Goal: Transaction & Acquisition: Subscribe to service/newsletter

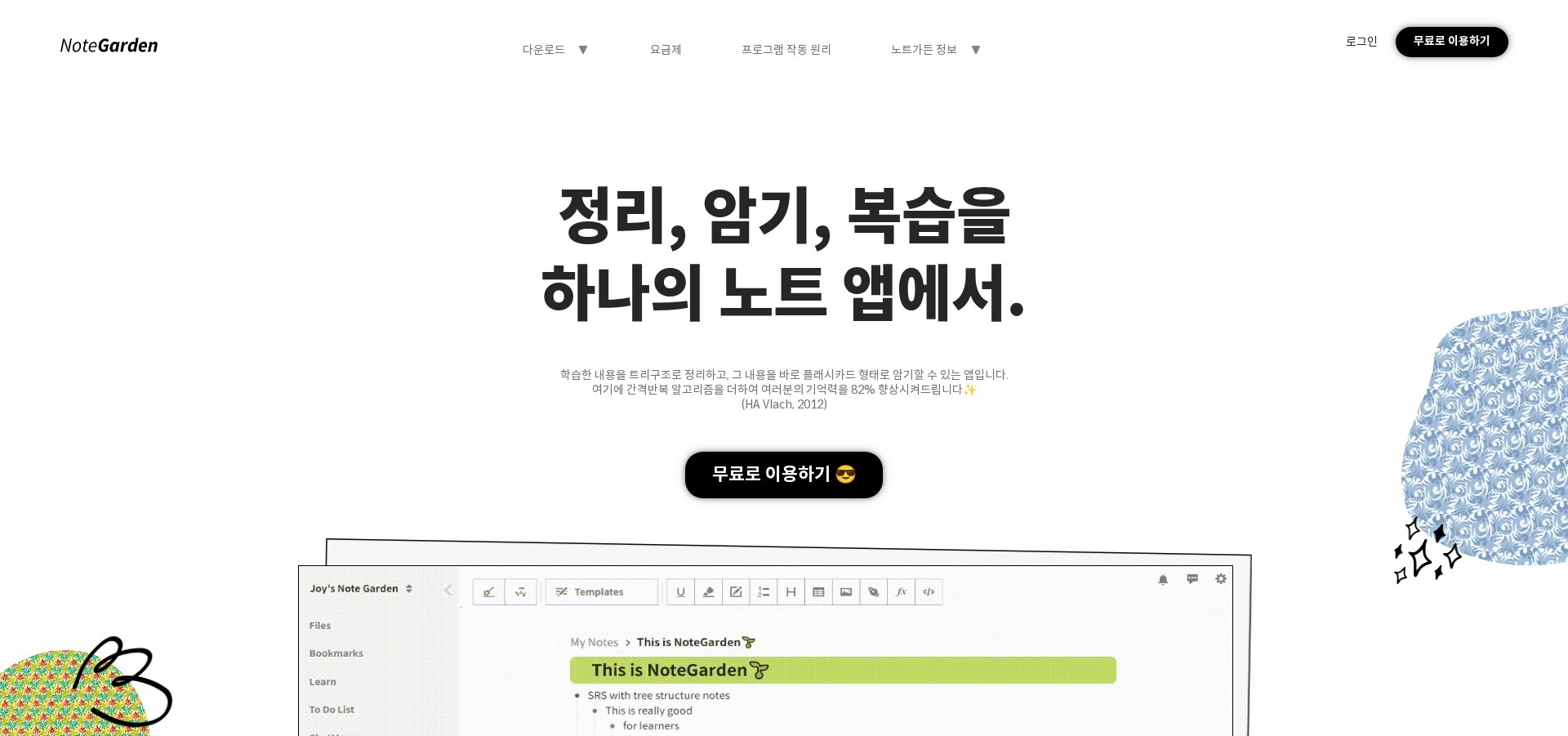
click at [1370, 45] on div "로그인" at bounding box center [1362, 41] width 32 height 15
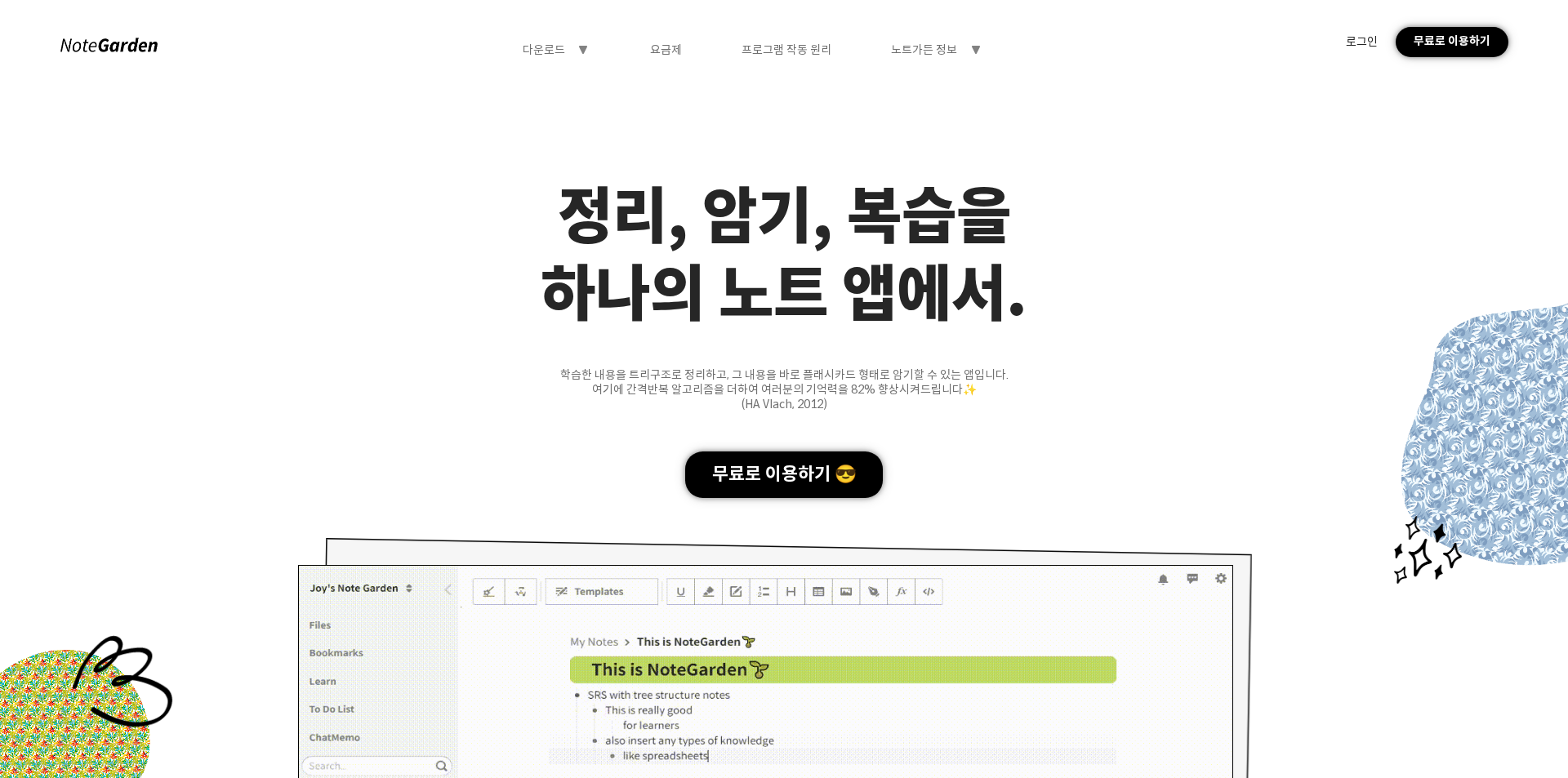
click at [1430, 33] on div "무료로 이용하기" at bounding box center [1452, 41] width 112 height 30
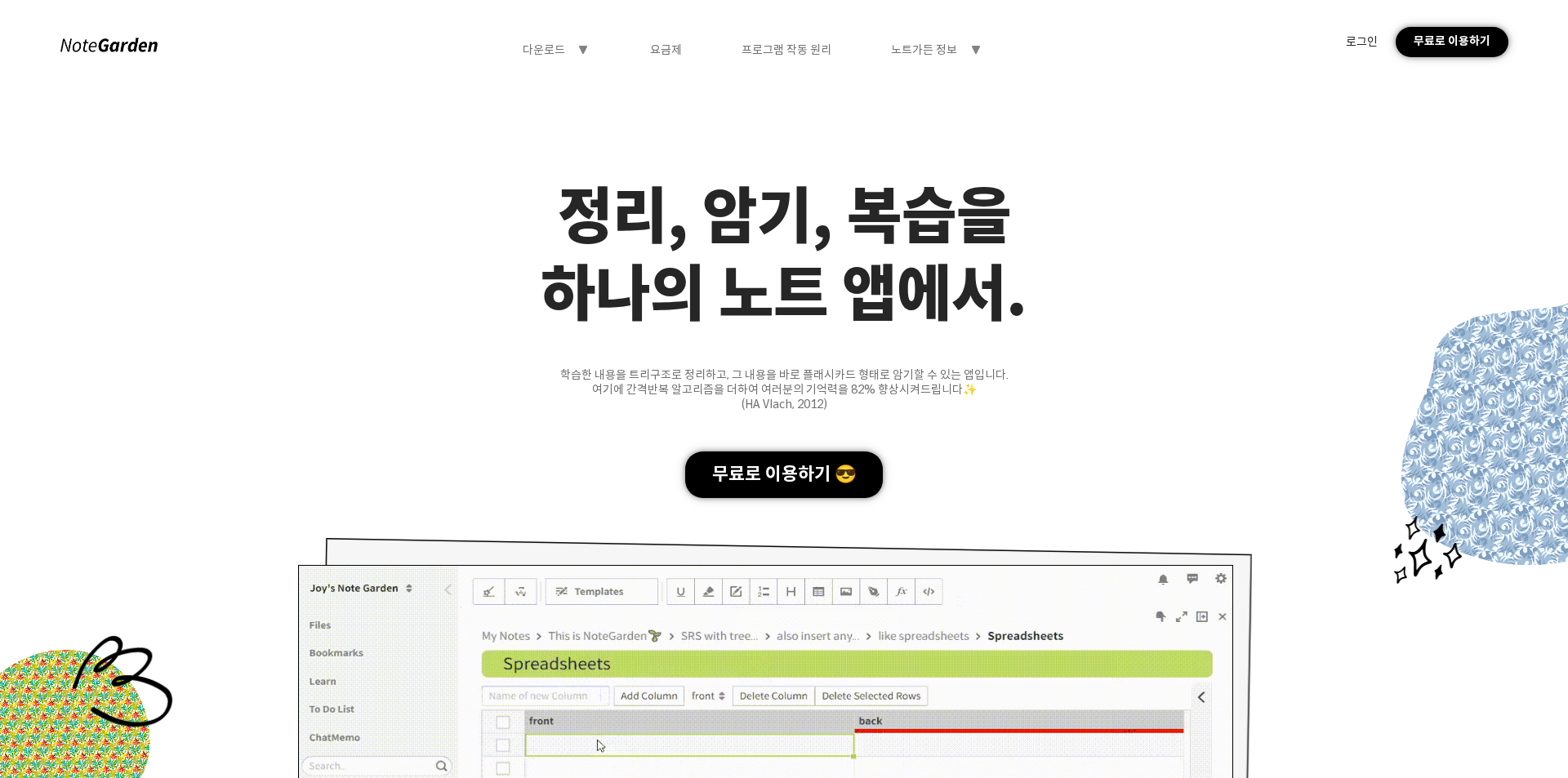
drag, startPoint x: 626, startPoint y: 352, endPoint x: 608, endPoint y: 348, distance: 18.4
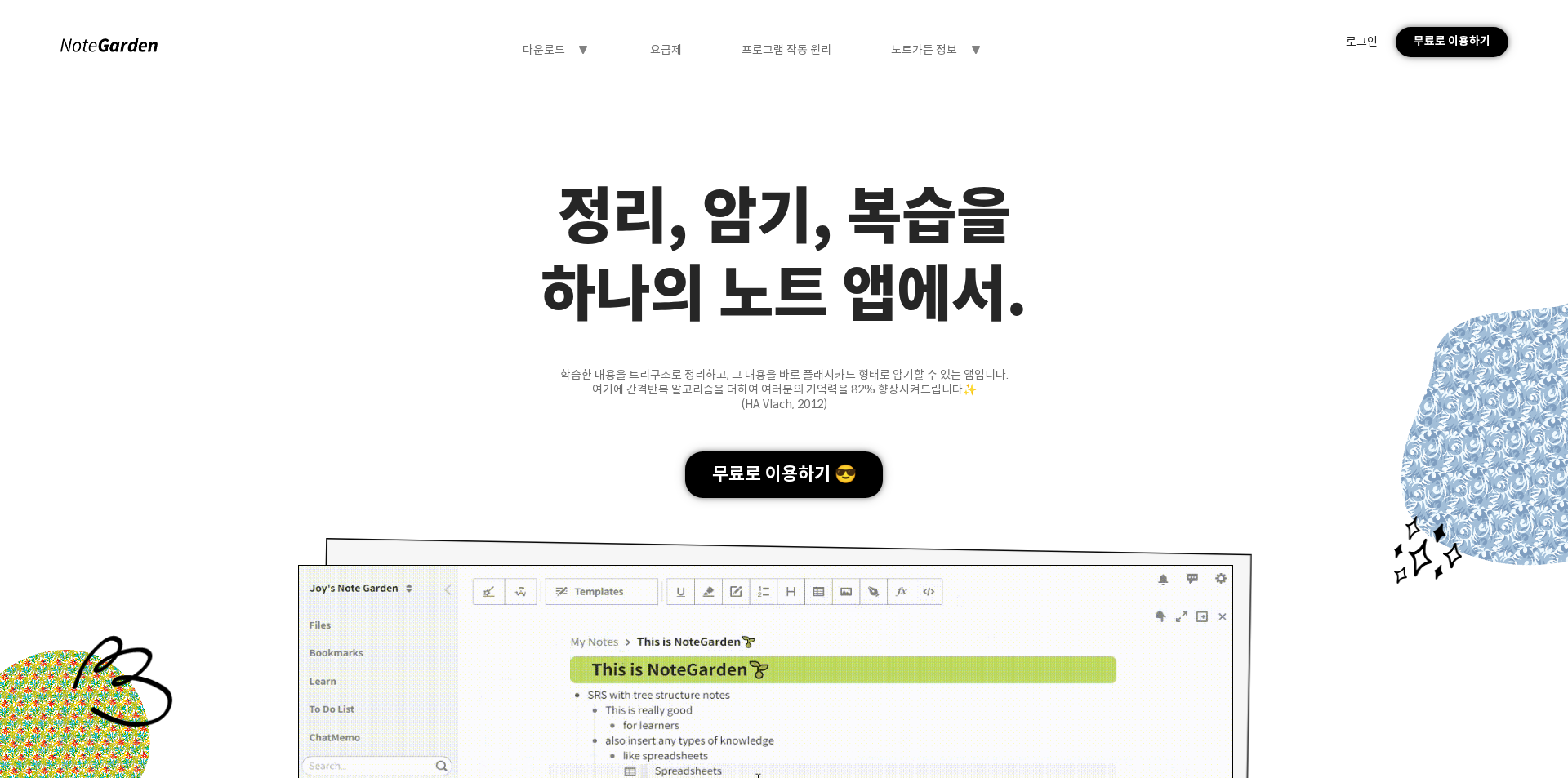
click at [608, 368] on div "학습한 내용을 트리구조로 정리하고, 그 내용을 바로 플래시카드 형태로 암기할 수 있는 앱입니다." at bounding box center [784, 374] width 1568 height 15
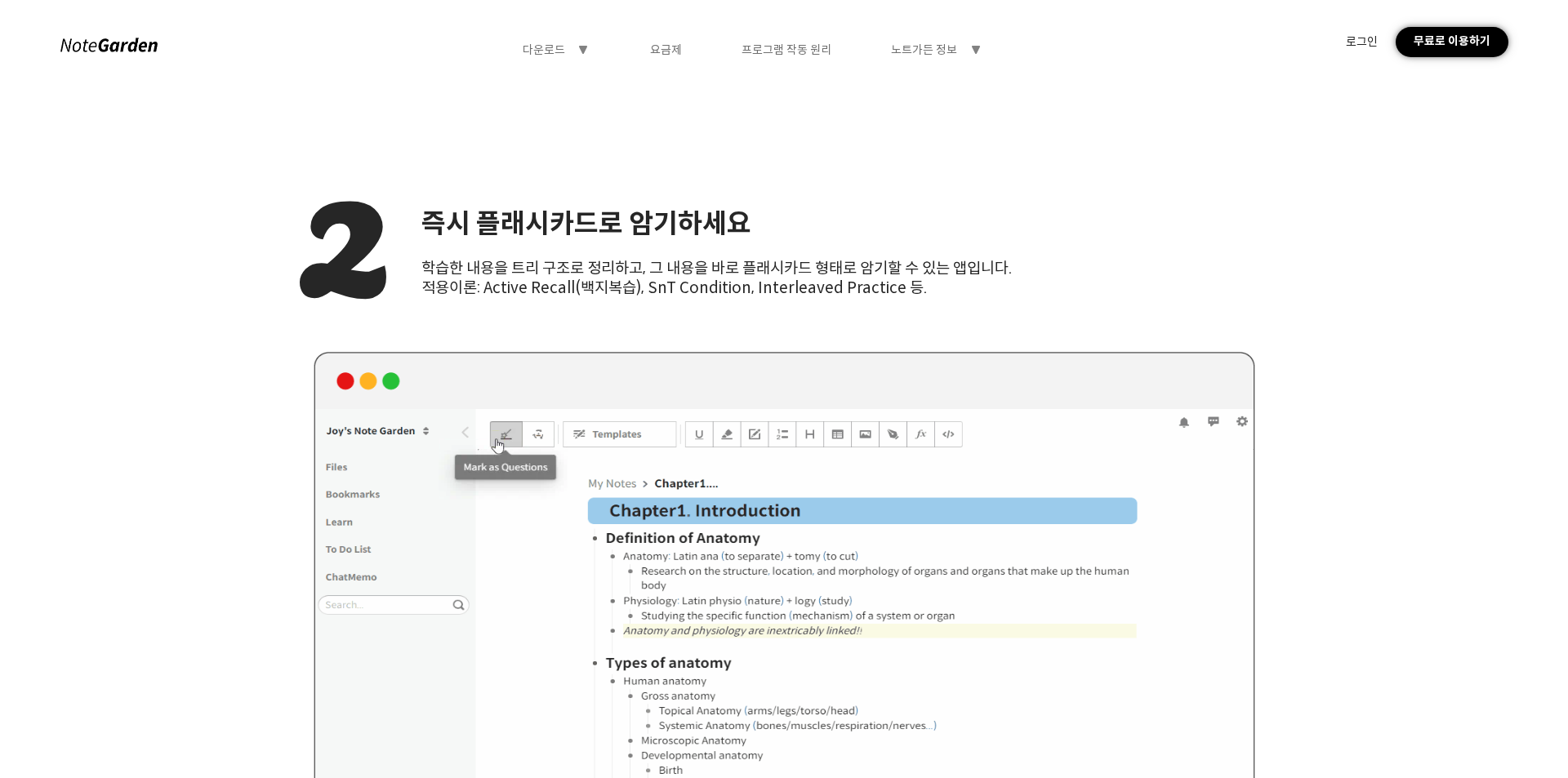
scroll to position [2939, 0]
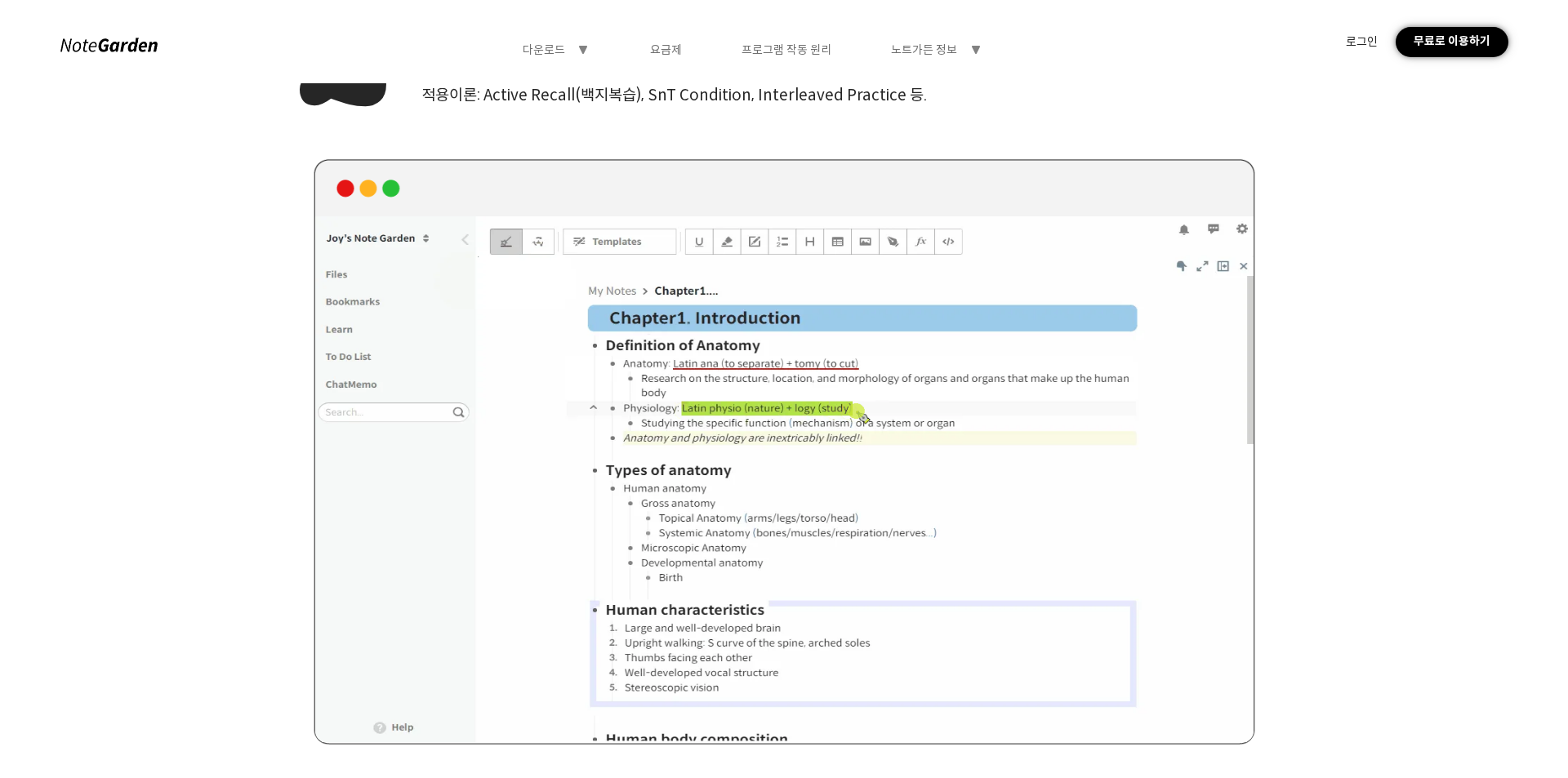
click at [1363, 41] on div "로그인" at bounding box center [1362, 41] width 32 height 15
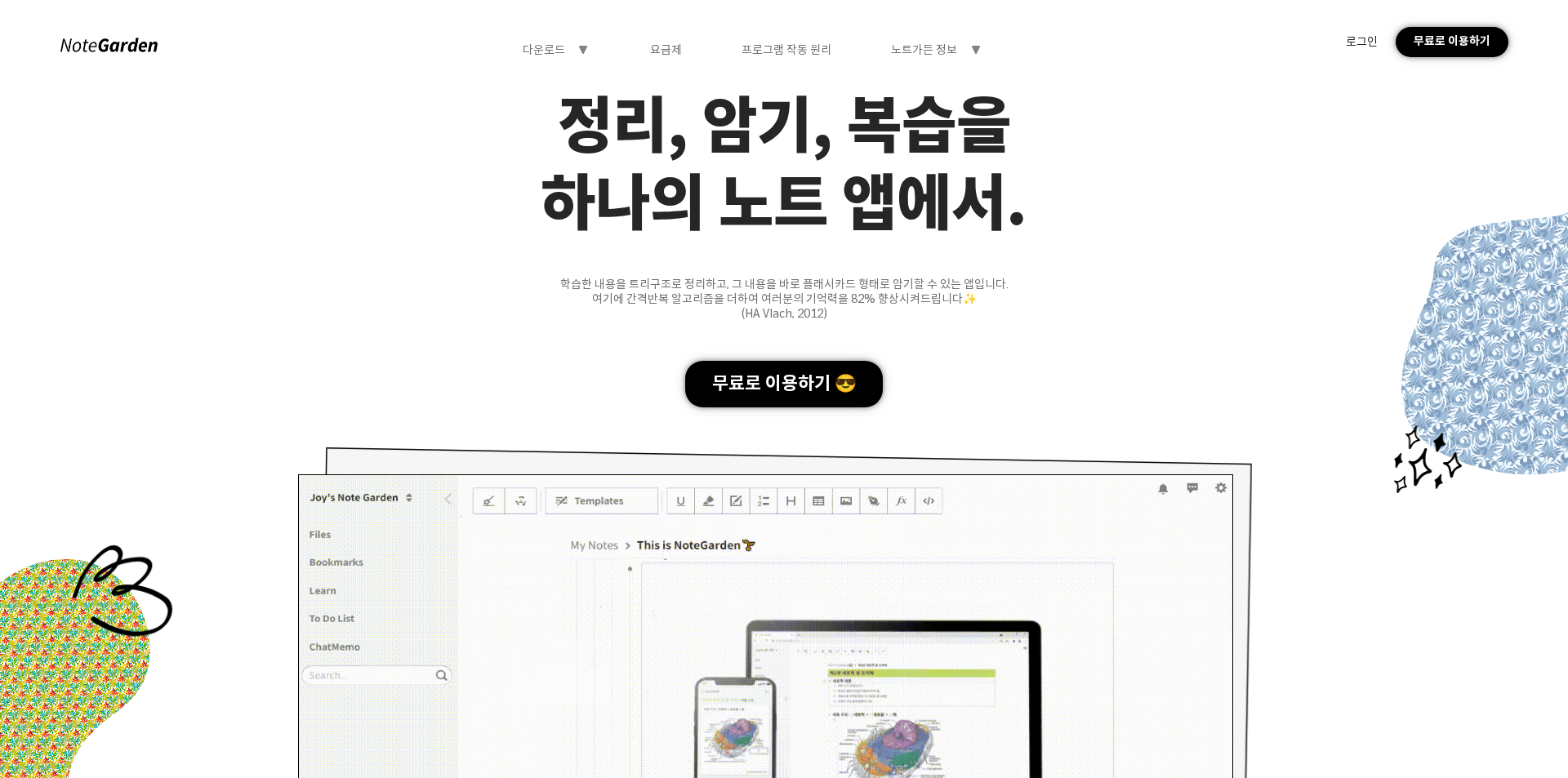
scroll to position [0, 0]
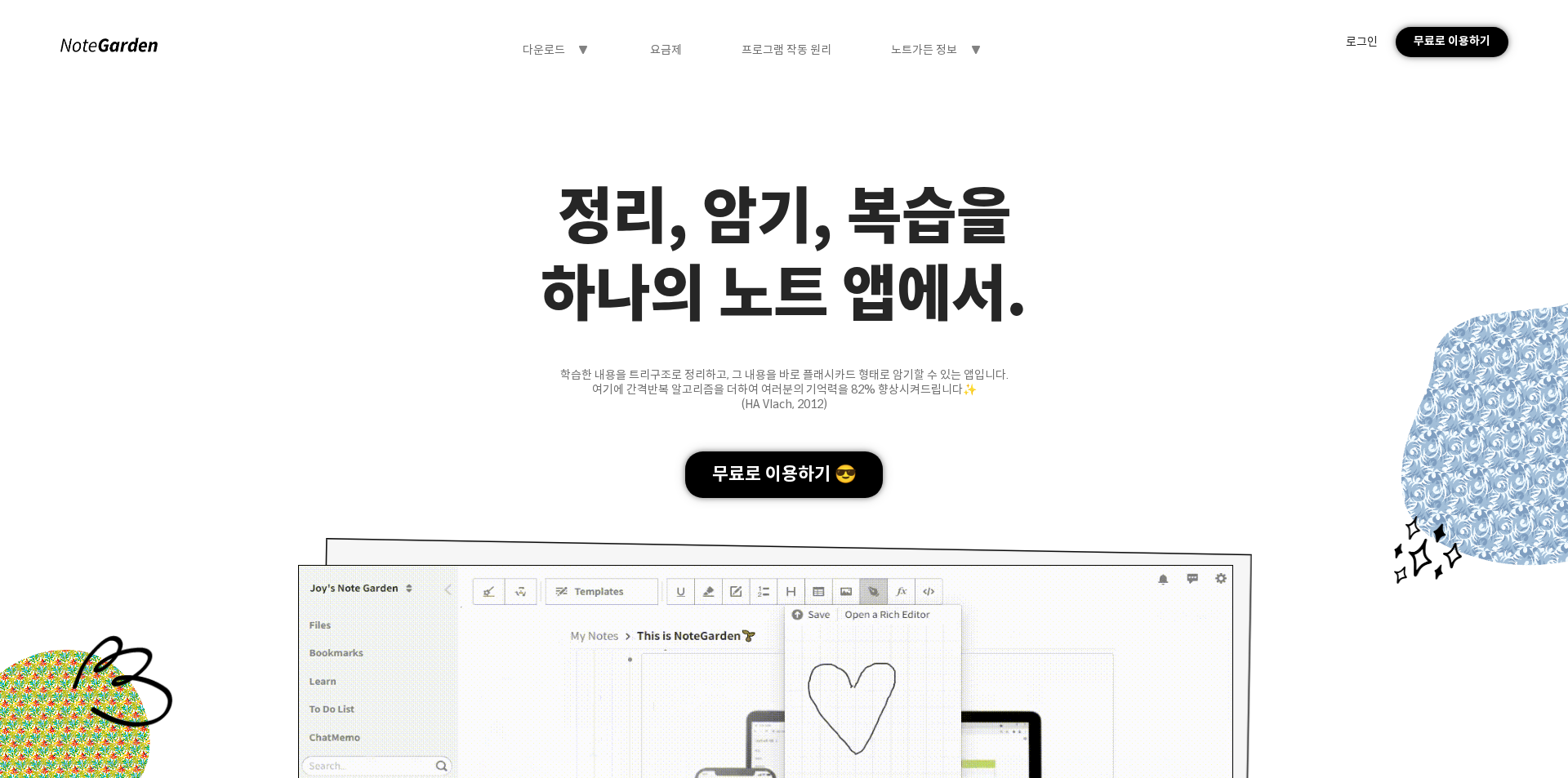
click at [813, 453] on div "무료로 이용하기 😎" at bounding box center [784, 475] width 198 height 46
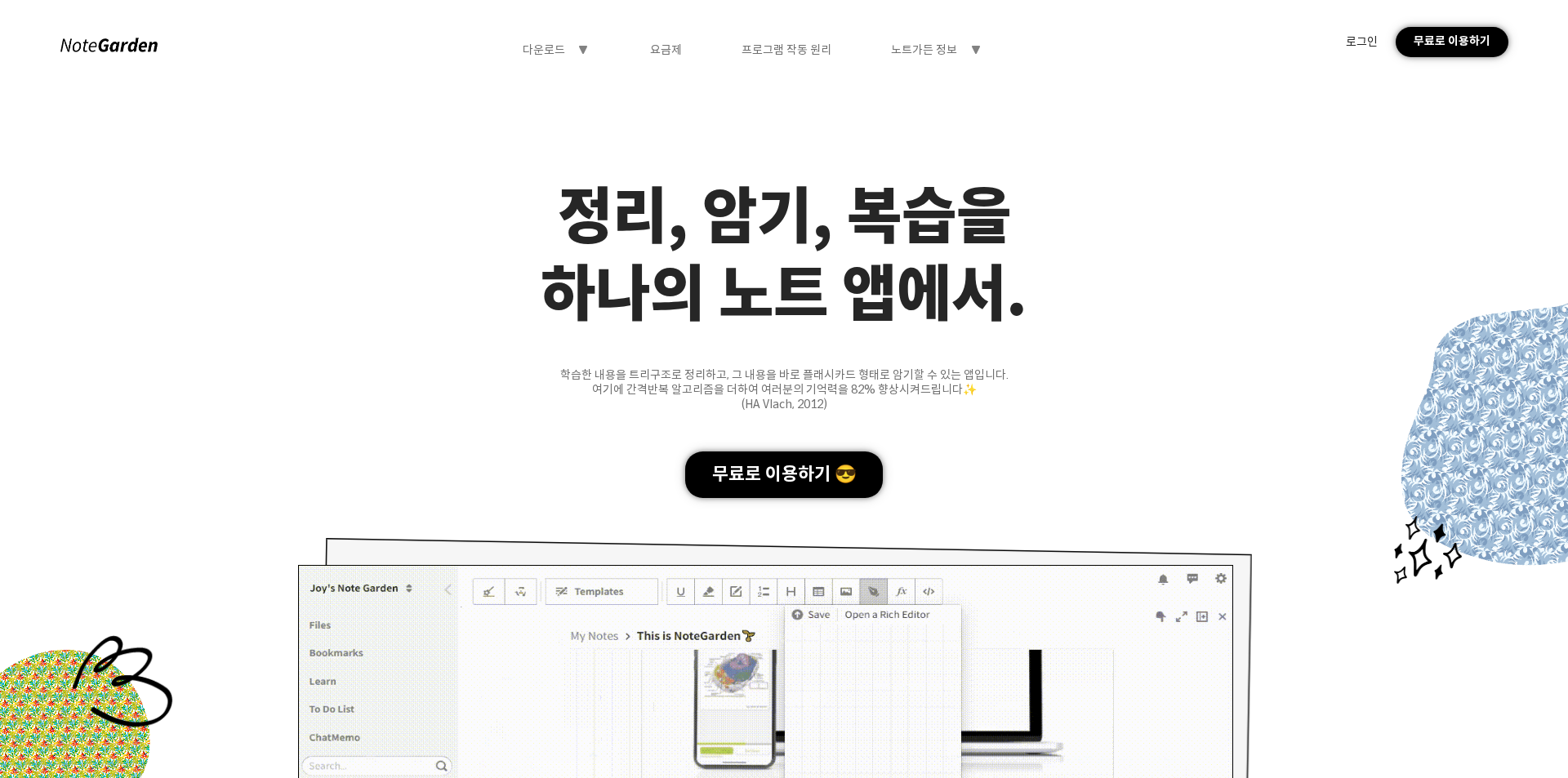
click at [886, 51] on div "다운로드 symbol-triangle-down 요금제 프로그램 작동 원리 노트가든 정보 symbol-triangle-down" at bounding box center [752, 49] width 460 height 15
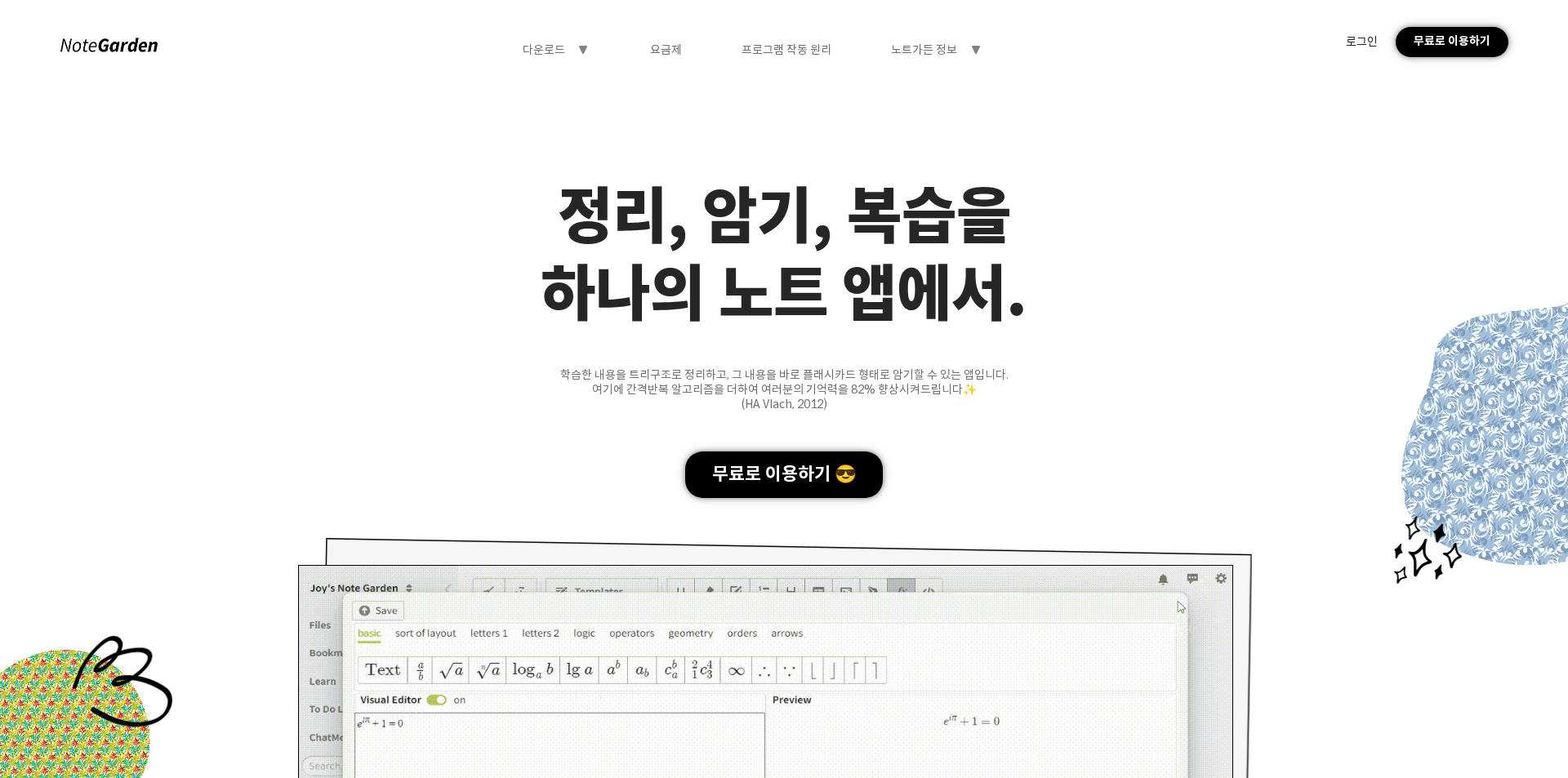
click at [897, 50] on div "노트가든 정보" at bounding box center [924, 49] width 66 height 15
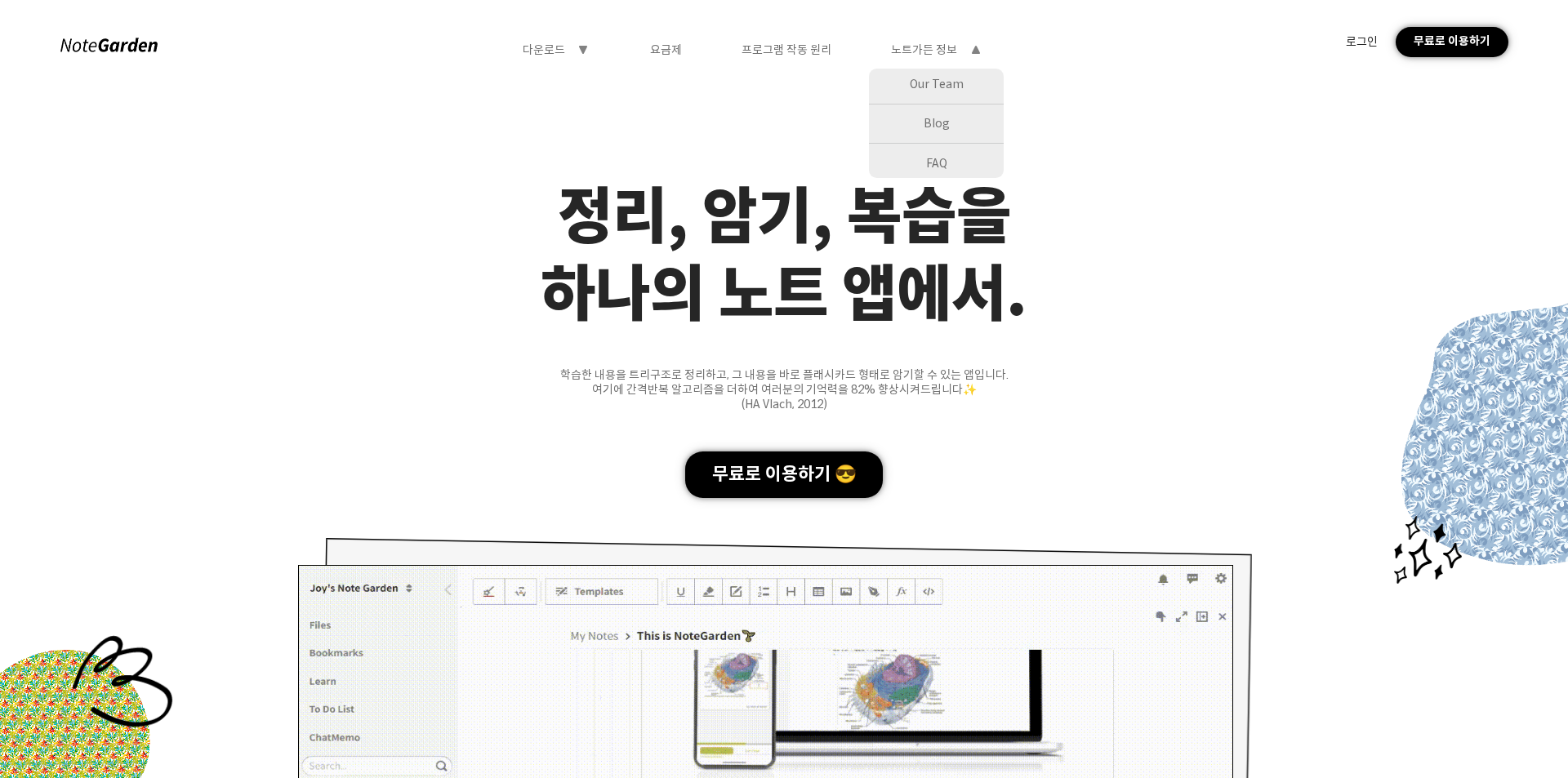
click at [558, 52] on div "다운로드" at bounding box center [543, 49] width 42 height 15
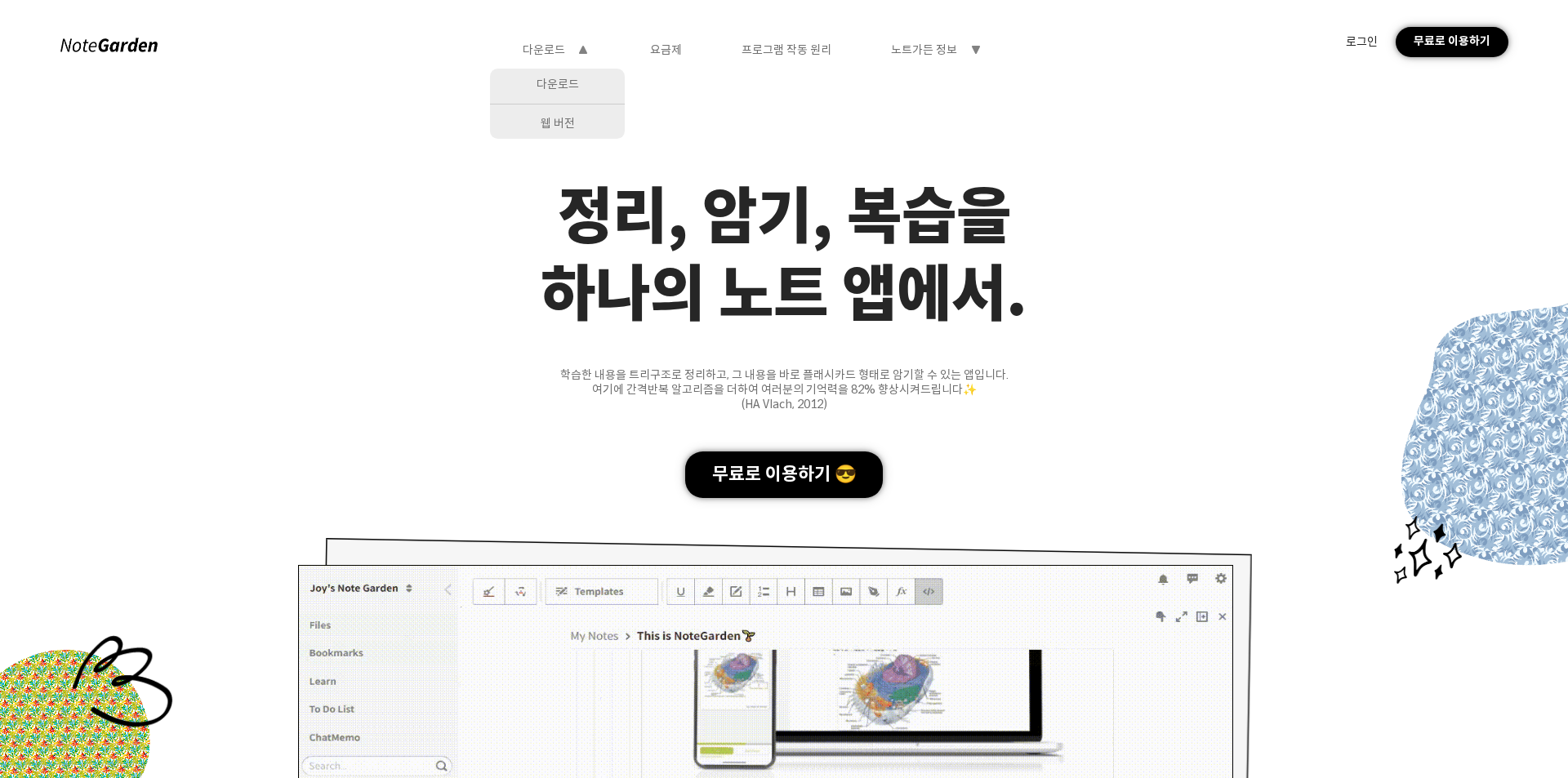
click at [562, 124] on div "웹 버전" at bounding box center [557, 123] width 135 height 30
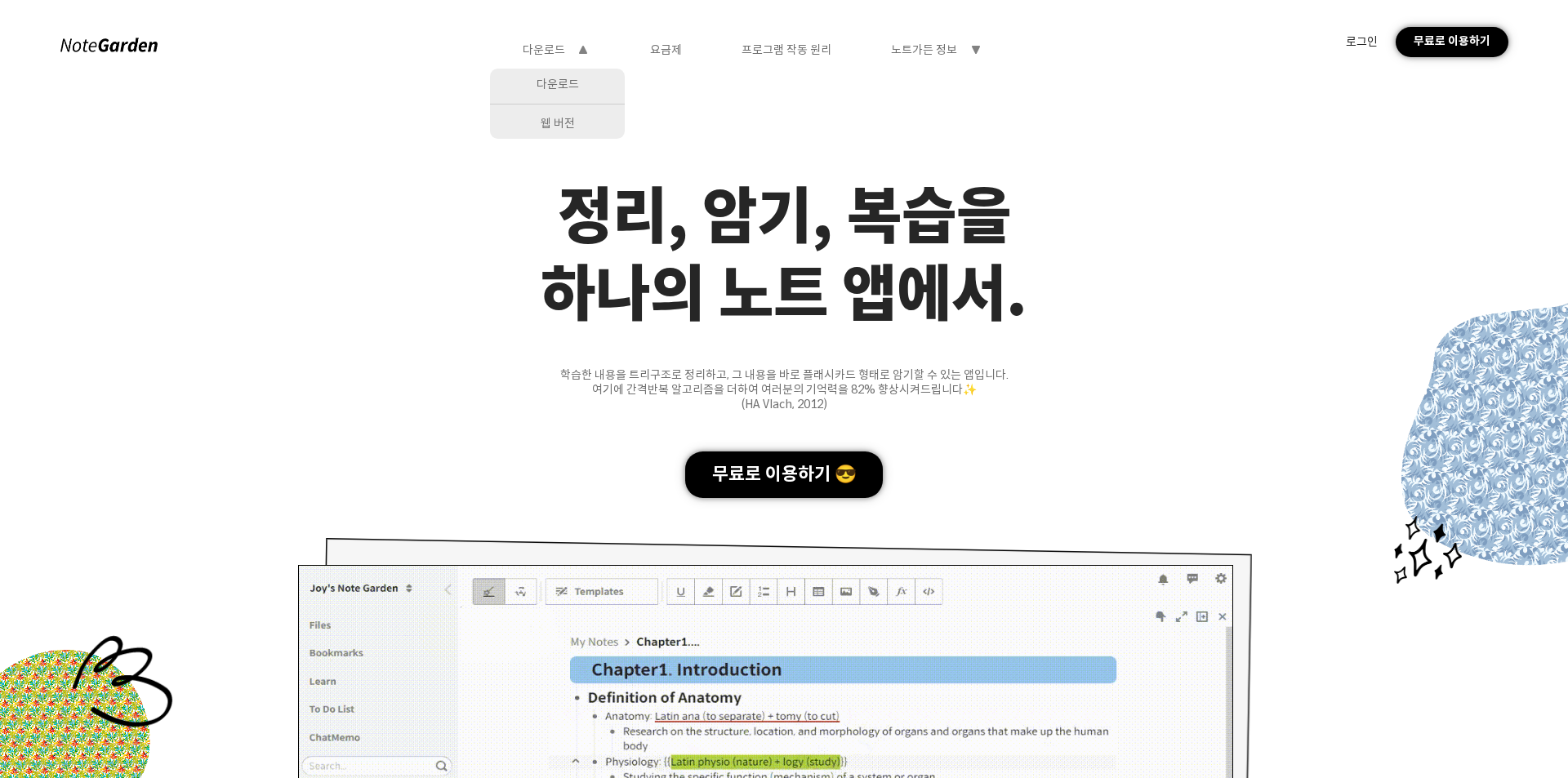
click at [142, 49] on div at bounding box center [108, 46] width 99 height 22
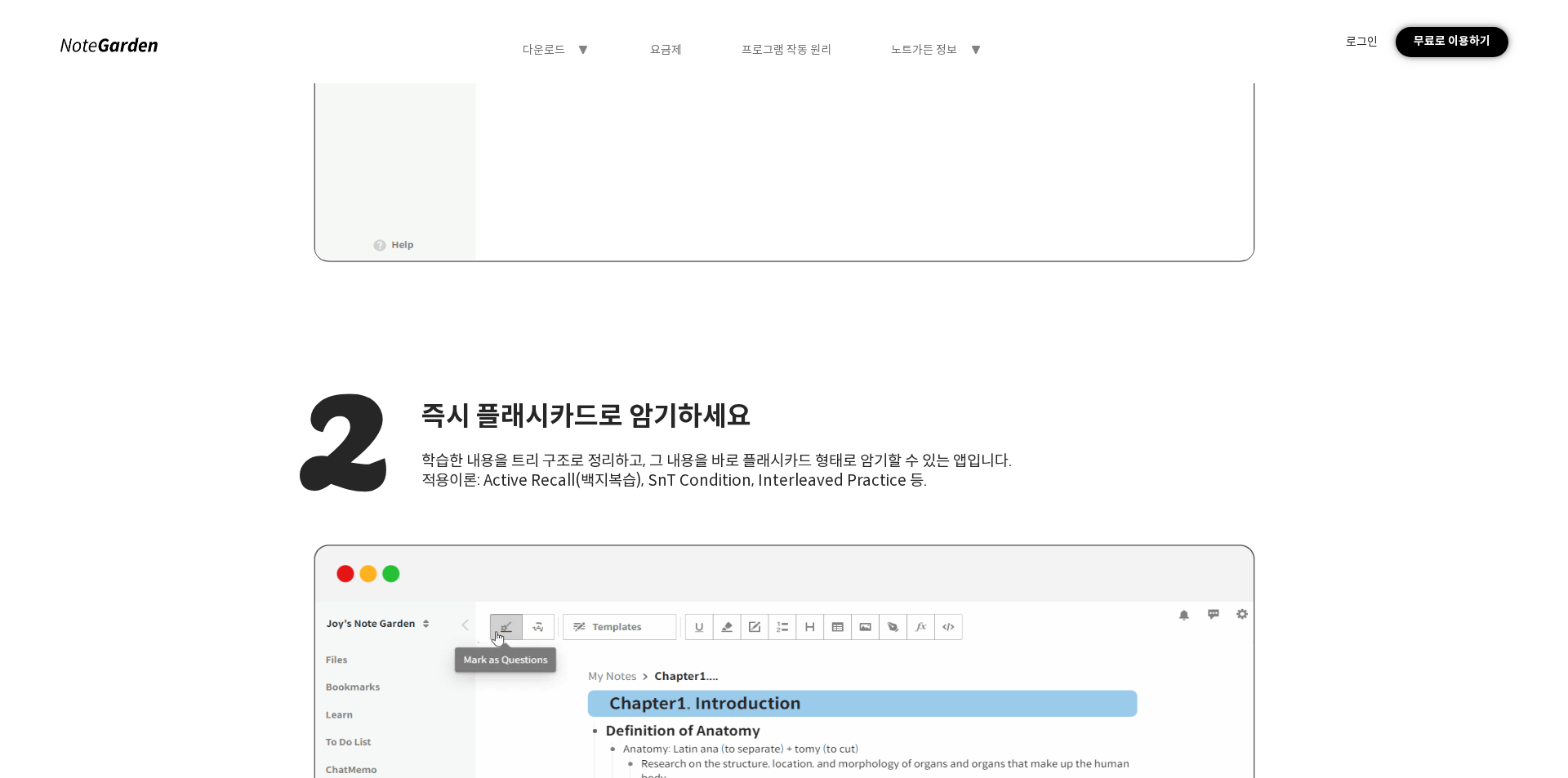
scroll to position [2694, 0]
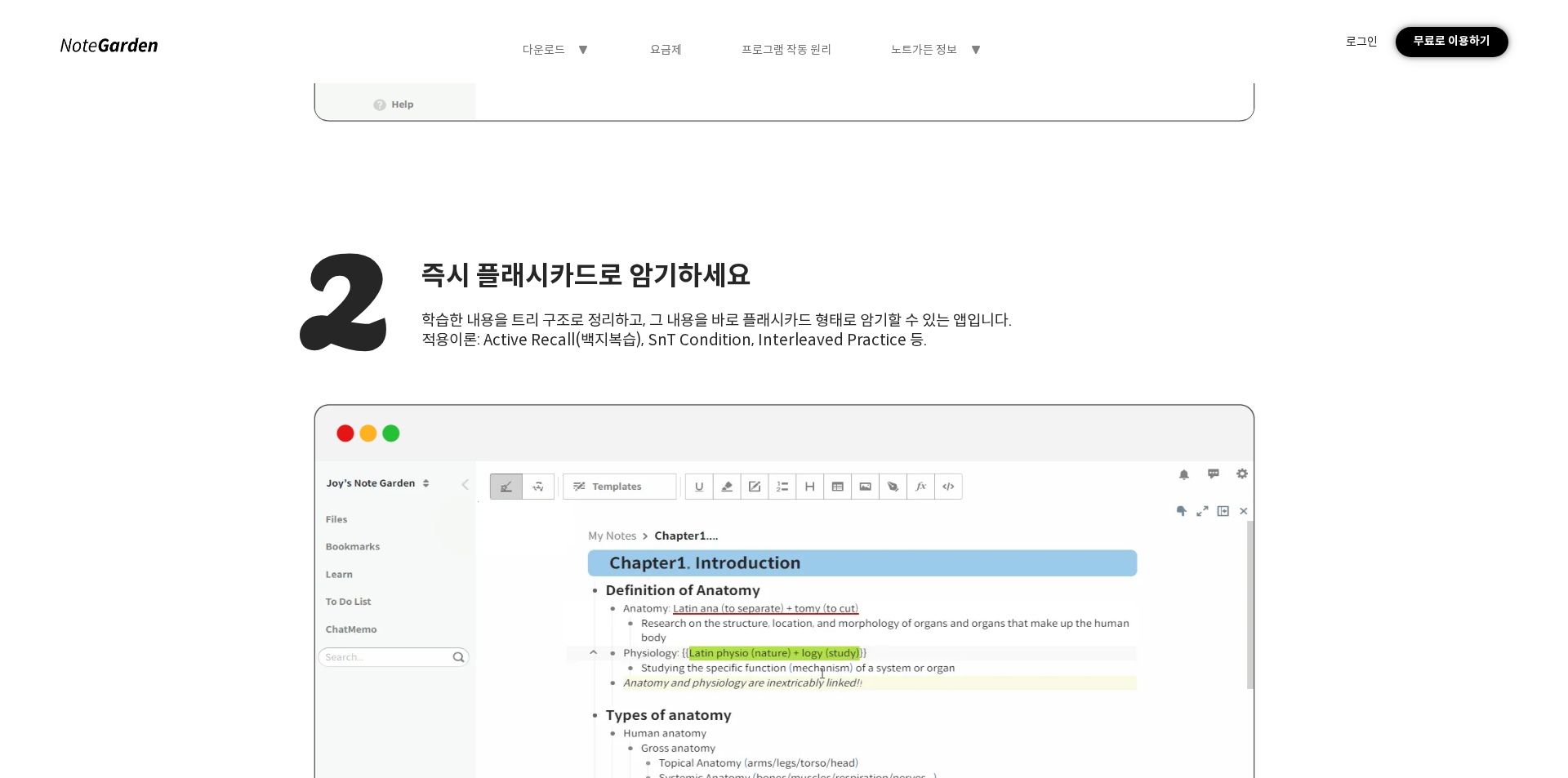
click at [1420, 45] on div "무료로 이용하기" at bounding box center [1452, 41] width 112 height 30
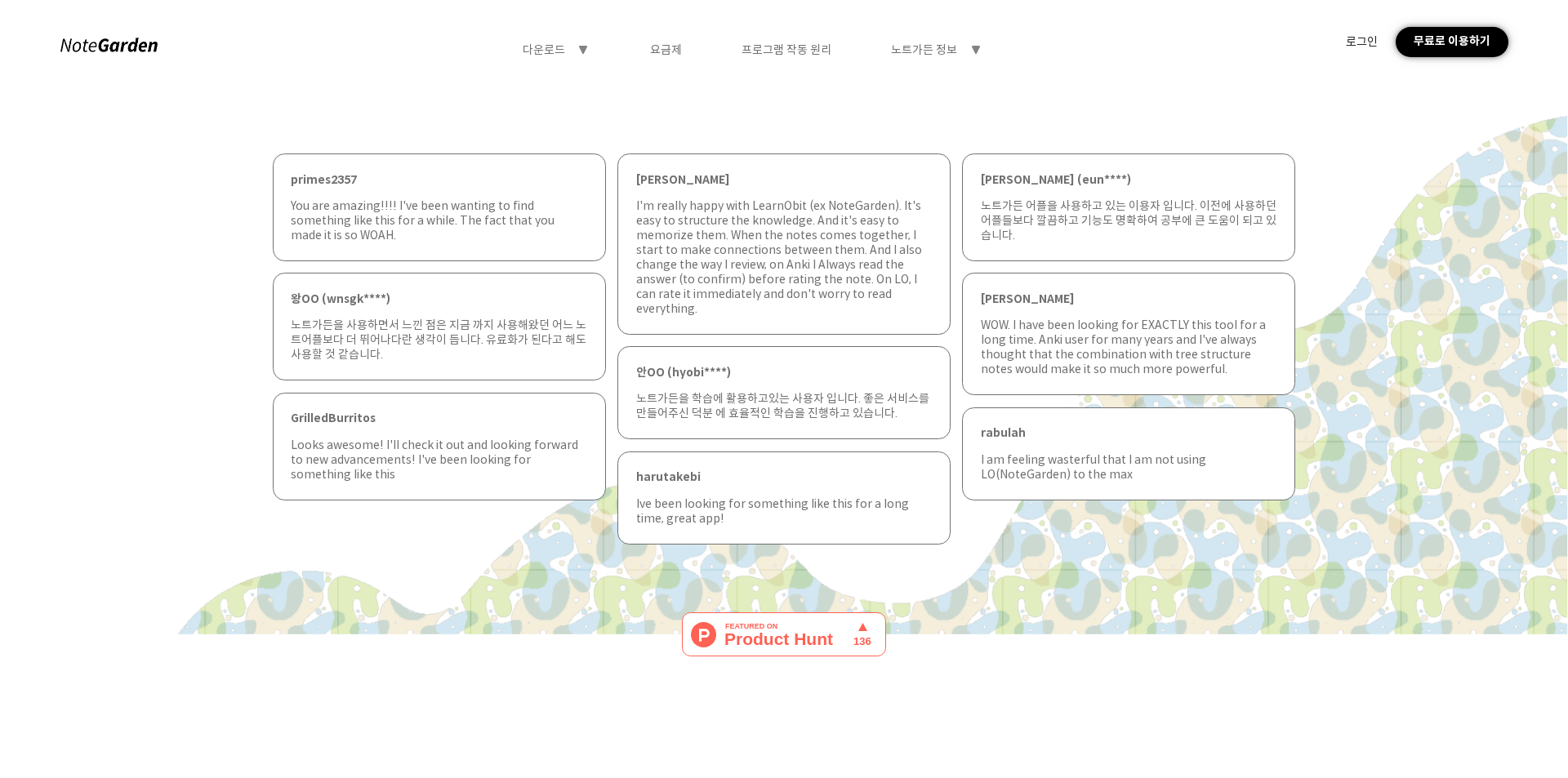
scroll to position [0, 0]
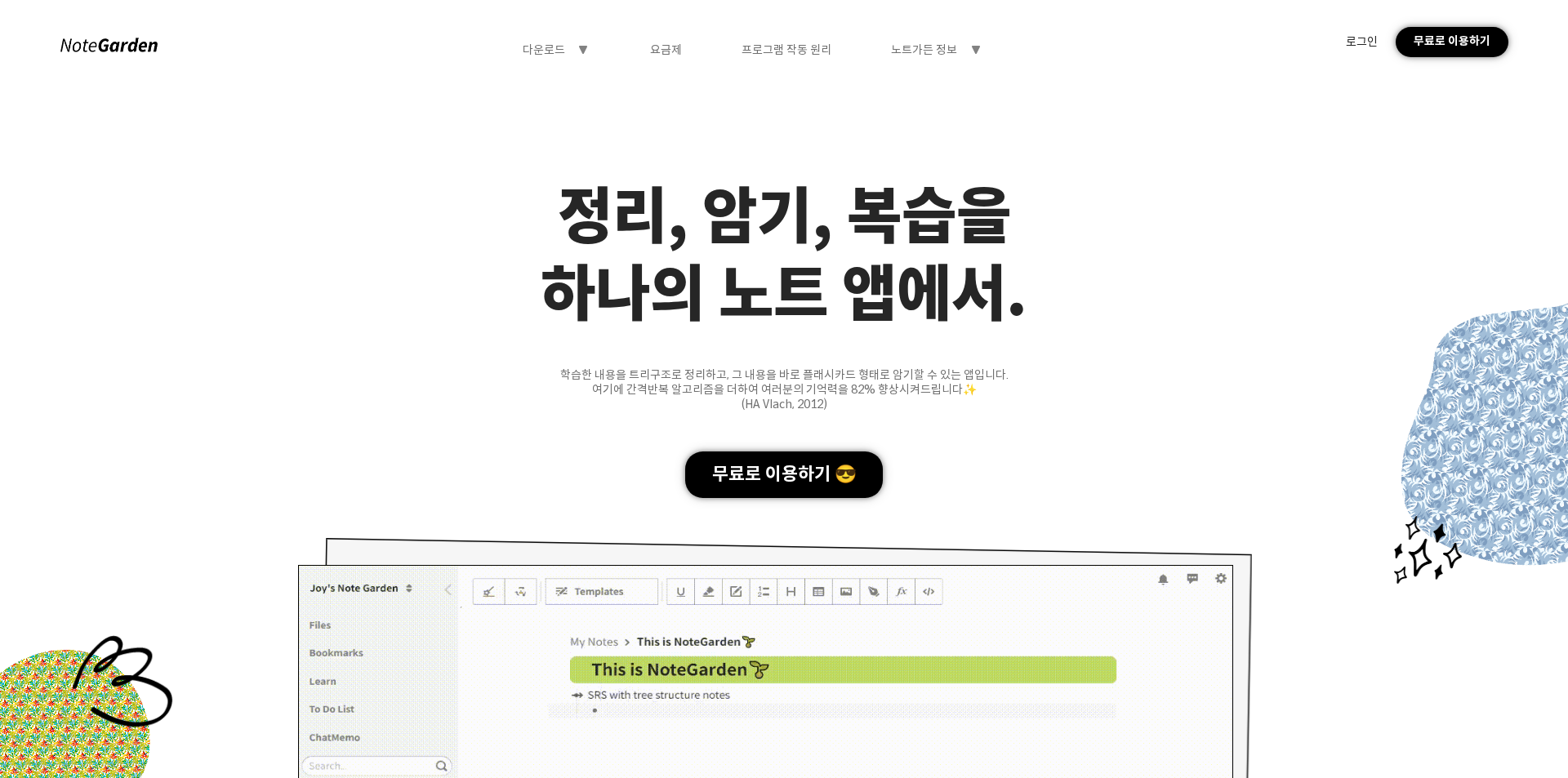
click at [1425, 39] on div "무료로 이용하기" at bounding box center [1452, 41] width 112 height 30
